Goal: Information Seeking & Learning: Learn about a topic

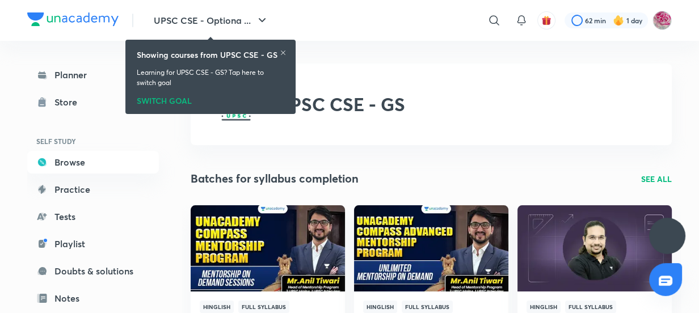
click at [283, 49] on icon at bounding box center [283, 52] width 7 height 7
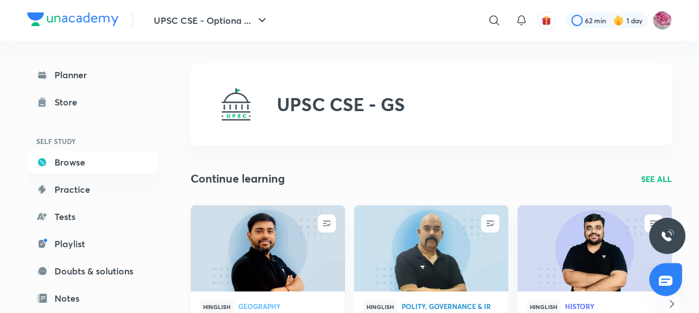
click at [243, 227] on img at bounding box center [267, 248] width 157 height 88
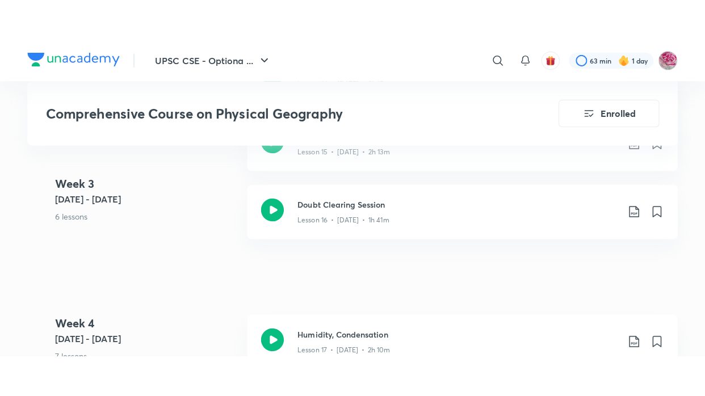
scroll to position [1757, 0]
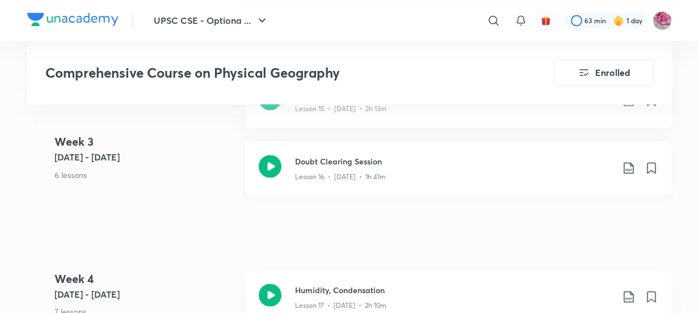
click at [364, 155] on h3 "Doubt Clearing Session" at bounding box center [454, 161] width 318 height 12
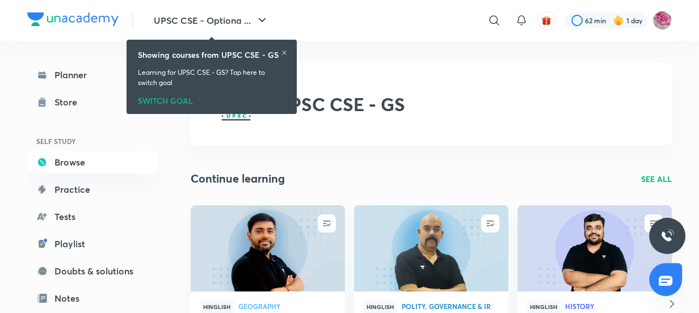
click at [256, 213] on img at bounding box center [267, 248] width 157 height 88
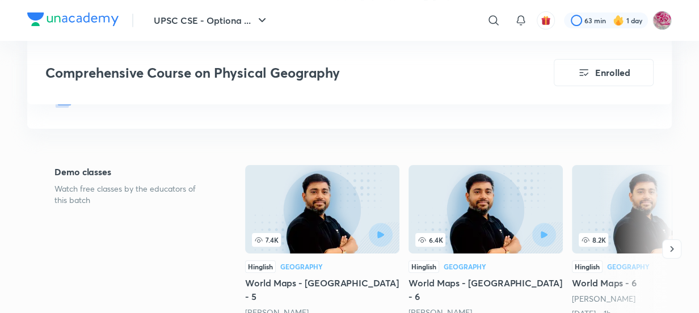
scroll to position [242, 0]
